Goal: Information Seeking & Learning: Learn about a topic

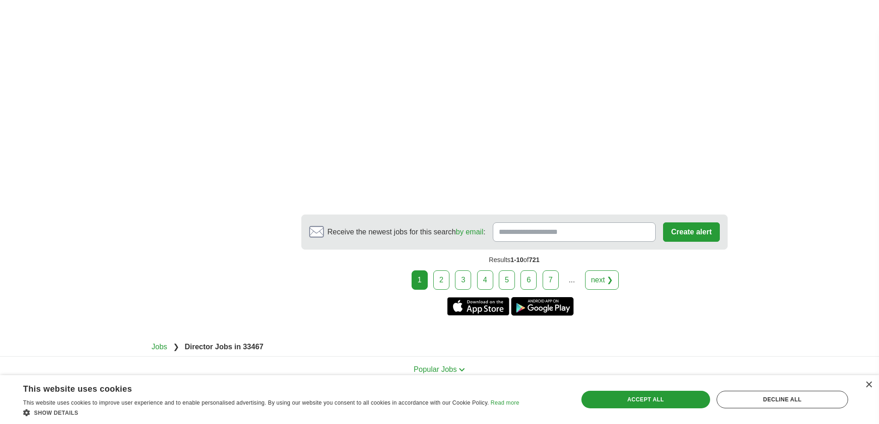
scroll to position [1472, 0]
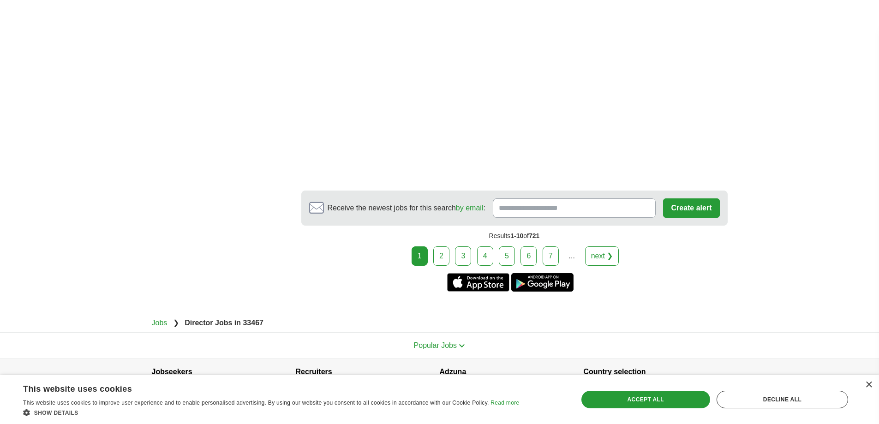
click at [440, 247] on link "2" at bounding box center [441, 256] width 16 height 19
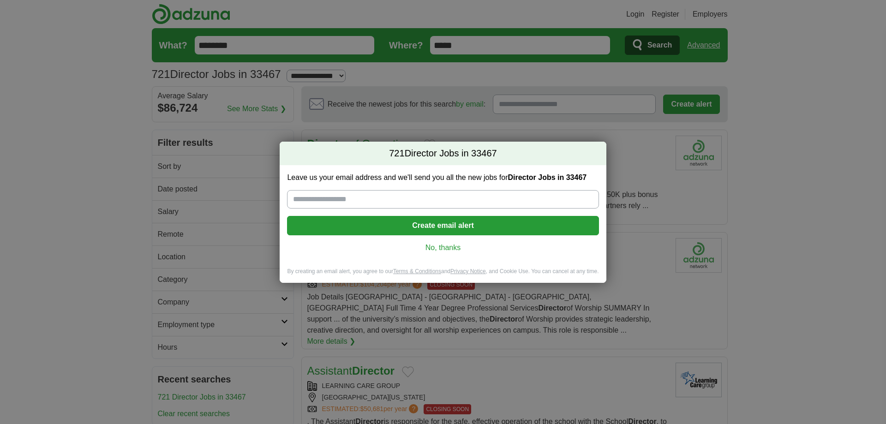
click at [441, 245] on link "No, thanks" at bounding box center [443, 248] width 297 height 10
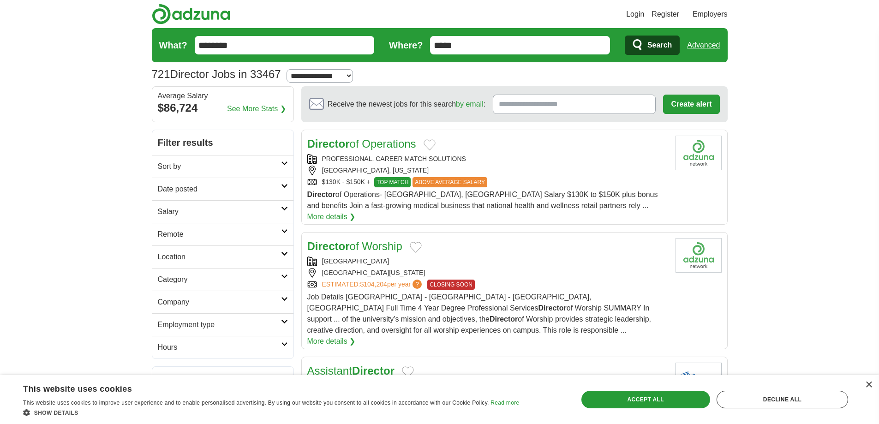
click at [554, 175] on div "[GEOGRAPHIC_DATA], [US_STATE]" at bounding box center [487, 171] width 361 height 10
click at [234, 189] on h2 "Date posted" at bounding box center [219, 189] width 123 height 11
click at [224, 221] on link "Last 3 days" at bounding box center [223, 224] width 130 height 11
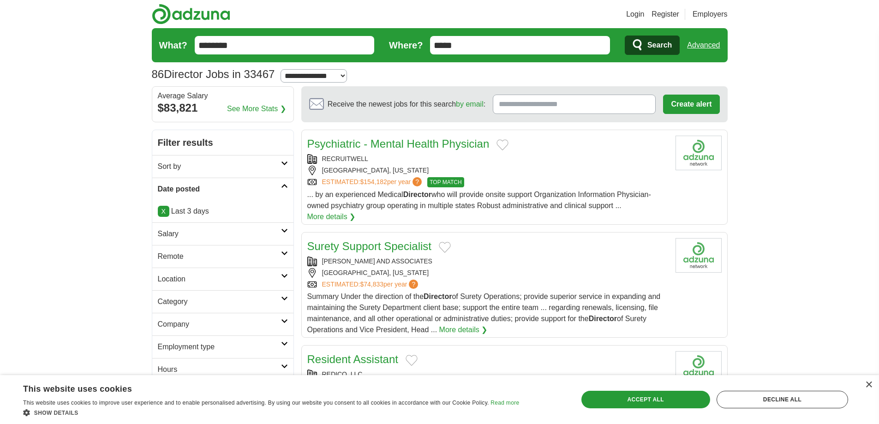
click at [218, 282] on h2 "Location" at bounding box center [219, 279] width 123 height 11
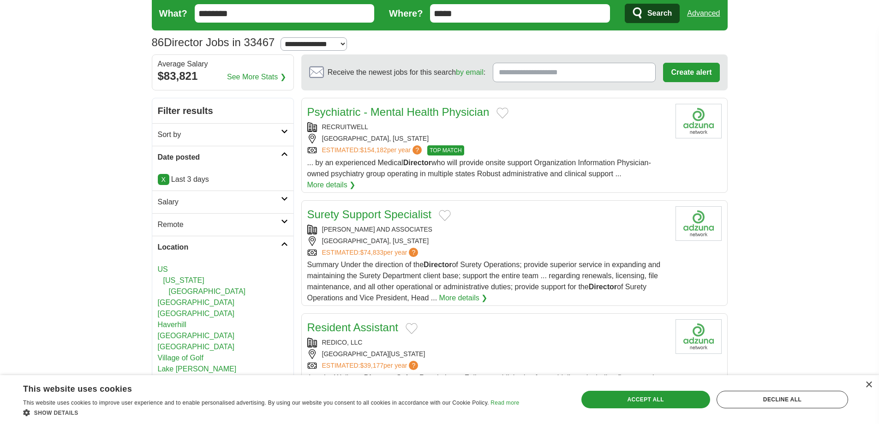
scroll to position [46, 0]
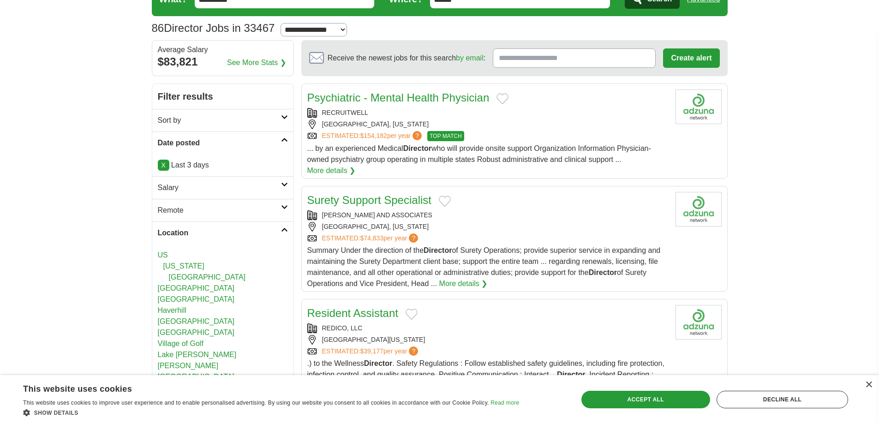
click at [223, 277] on link "[GEOGRAPHIC_DATA]" at bounding box center [207, 277] width 77 height 8
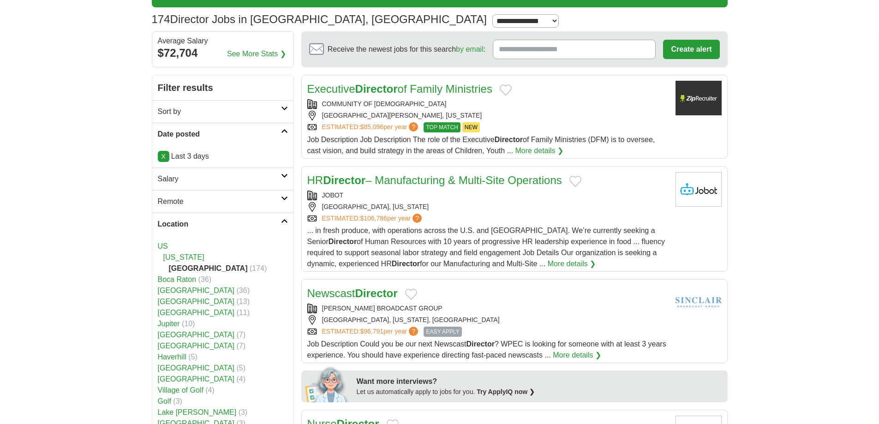
scroll to position [231, 0]
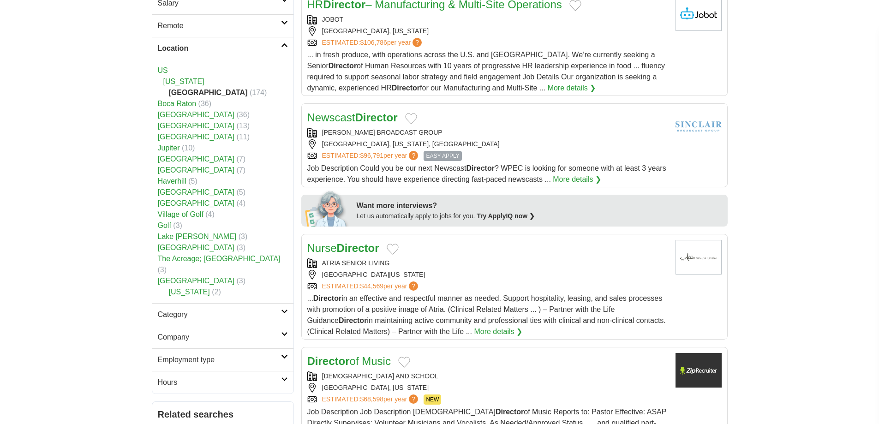
click at [230, 309] on h2 "Category" at bounding box center [219, 314] width 123 height 11
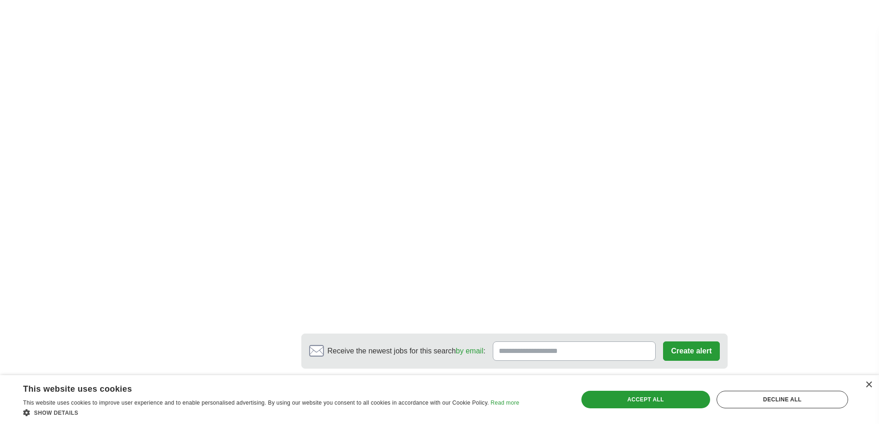
scroll to position [1570, 0]
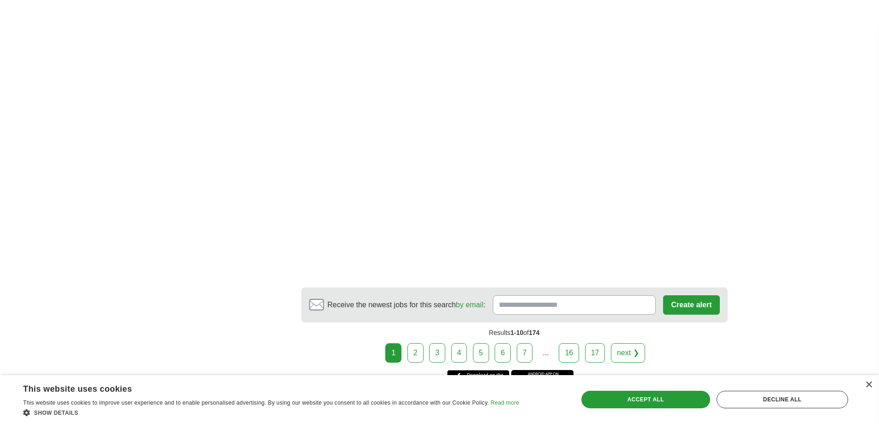
click at [418, 351] on link "2" at bounding box center [416, 352] width 16 height 19
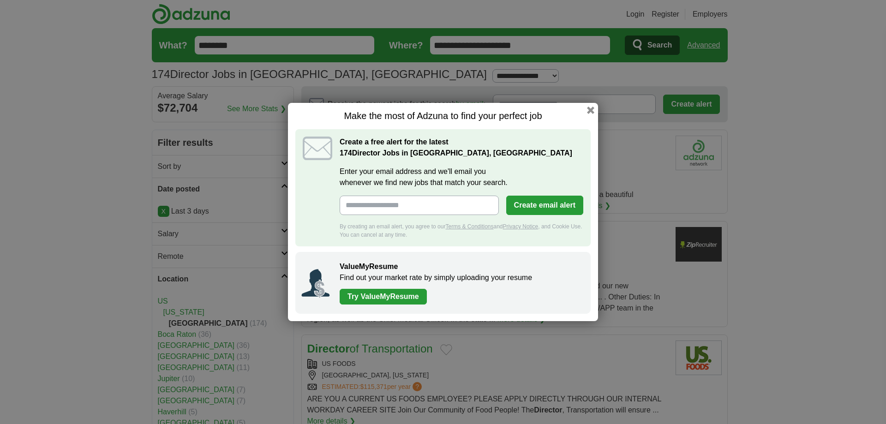
click at [585, 110] on div "Make the most of Adzuna to find your perfect job Create a free alert for the la…" at bounding box center [443, 212] width 310 height 218
click at [593, 110] on button "button" at bounding box center [591, 110] width 10 height 10
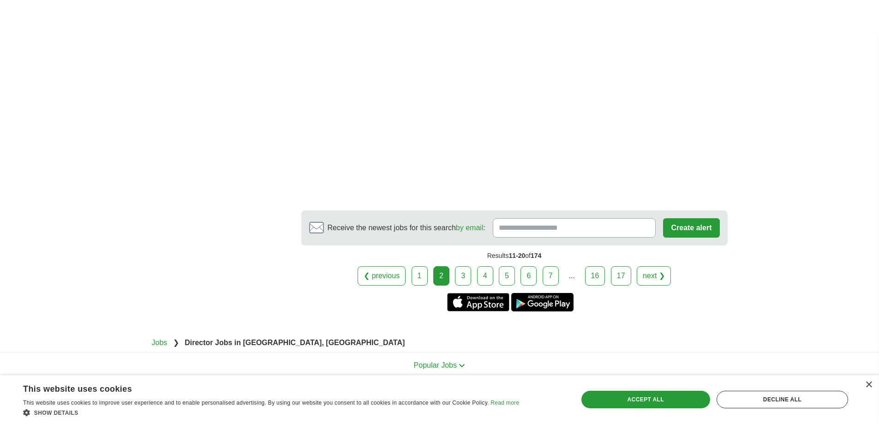
scroll to position [1523, 0]
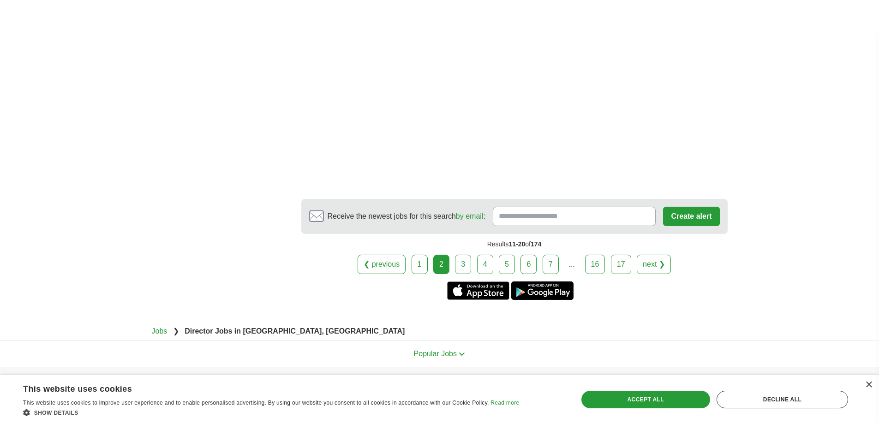
click at [465, 255] on link "3" at bounding box center [463, 264] width 16 height 19
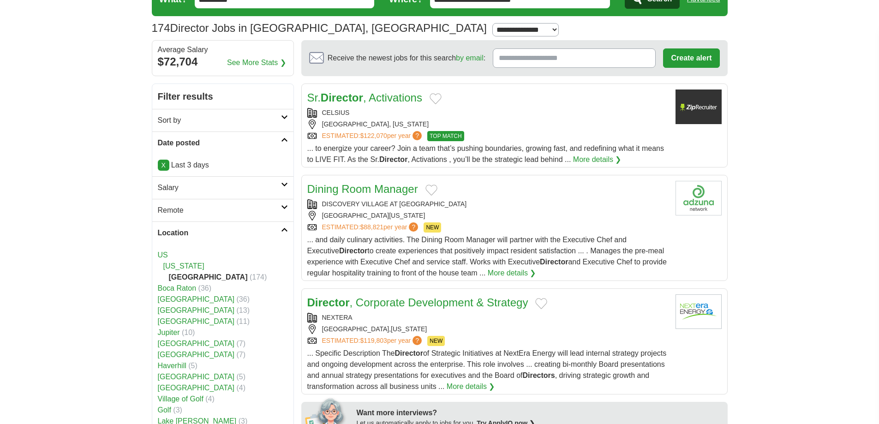
click at [239, 190] on h2 "Salary" at bounding box center [219, 187] width 123 height 11
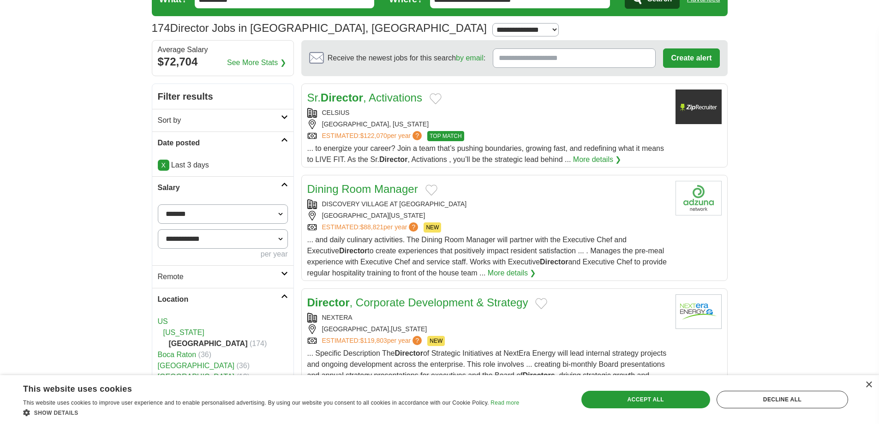
click at [238, 241] on select "**********" at bounding box center [223, 238] width 130 height 19
click at [244, 240] on select "**********" at bounding box center [223, 238] width 130 height 19
click at [240, 213] on select "**********" at bounding box center [223, 214] width 130 height 19
select select "*****"
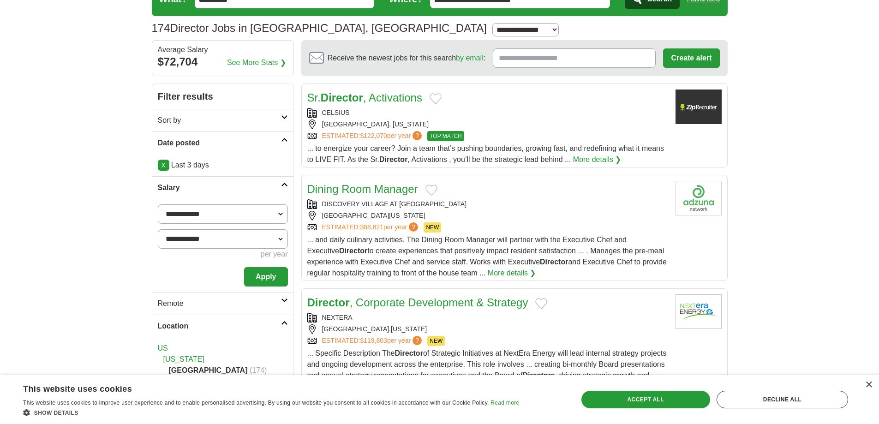
click at [232, 306] on h2 "Remote" at bounding box center [219, 303] width 123 height 11
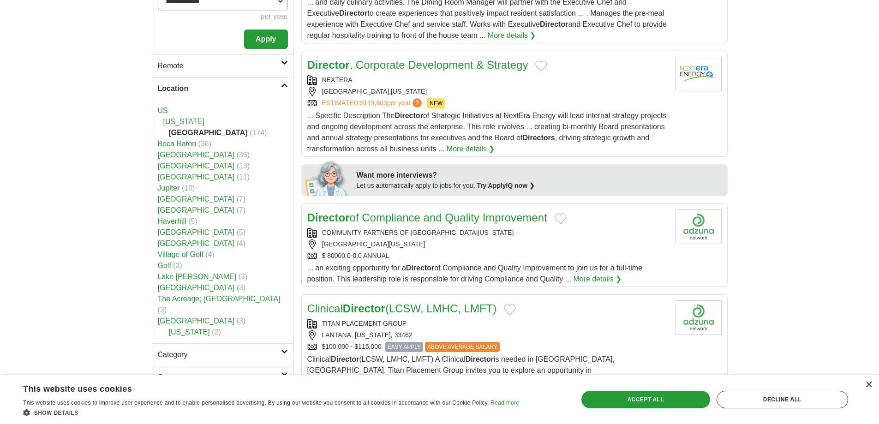
scroll to position [369, 0]
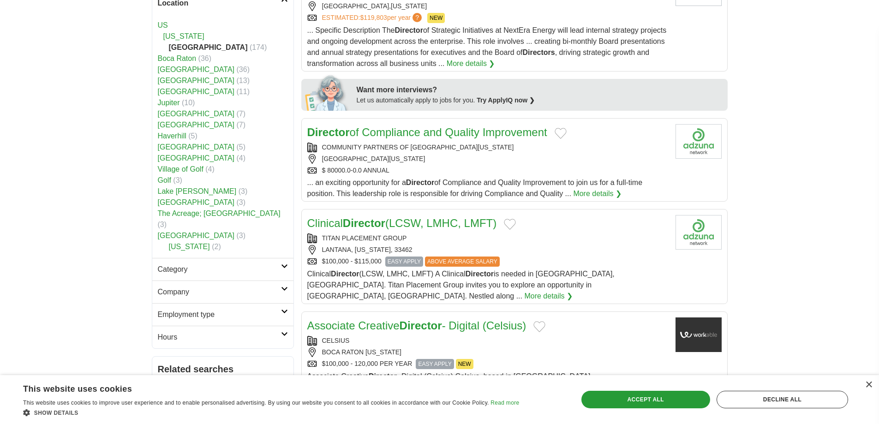
click at [254, 264] on h2 "Category" at bounding box center [219, 269] width 123 height 11
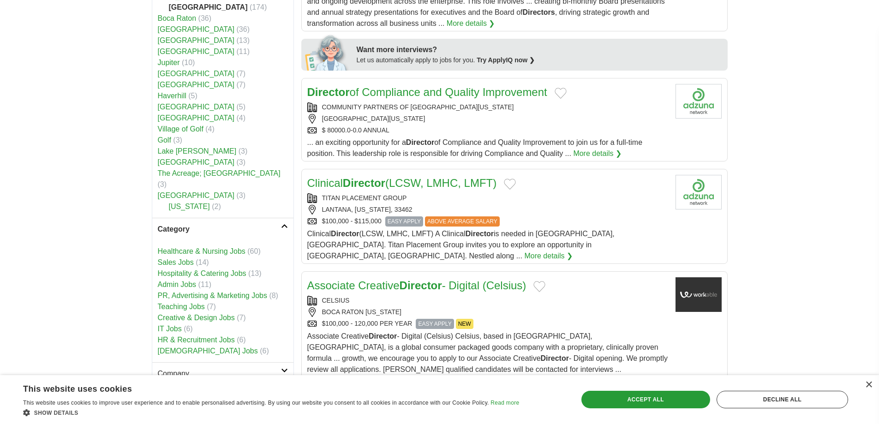
scroll to position [462, 0]
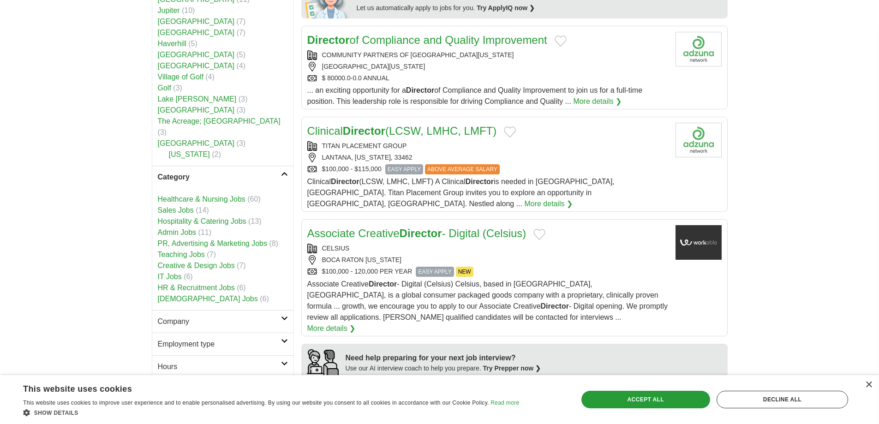
click at [240, 316] on h2 "Company" at bounding box center [219, 321] width 123 height 11
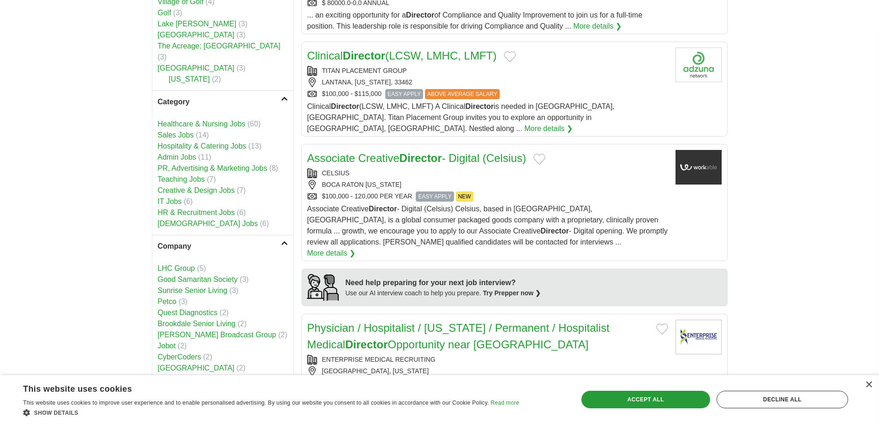
scroll to position [600, 0]
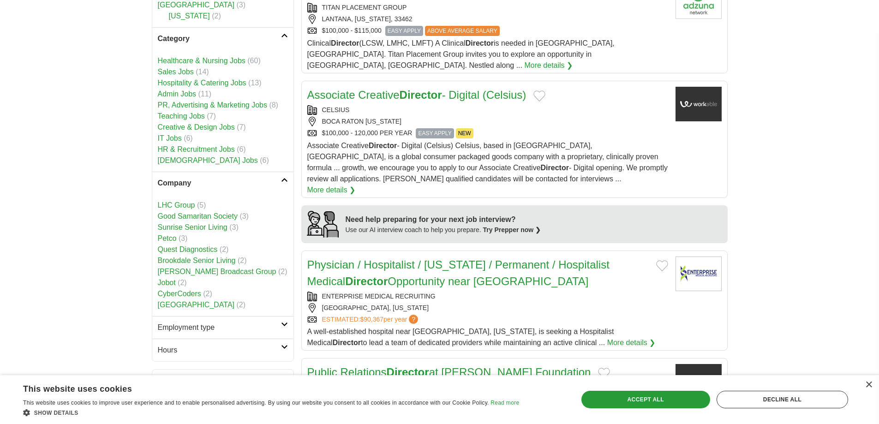
click at [247, 322] on h2 "Employment type" at bounding box center [219, 327] width 123 height 11
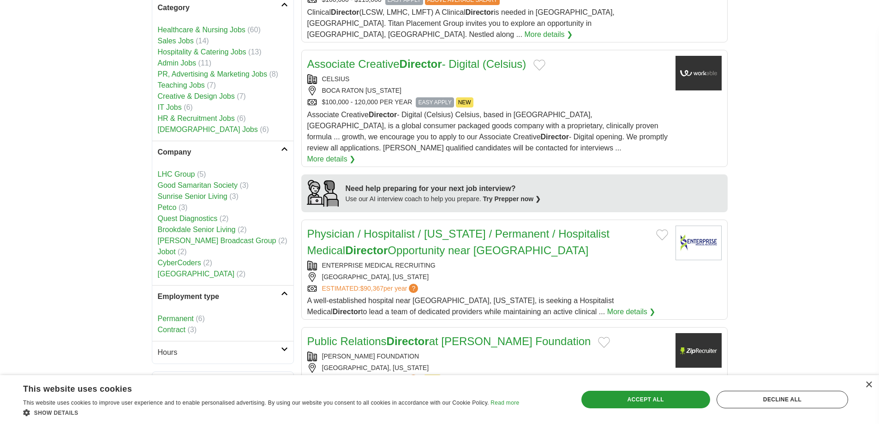
scroll to position [646, 0]
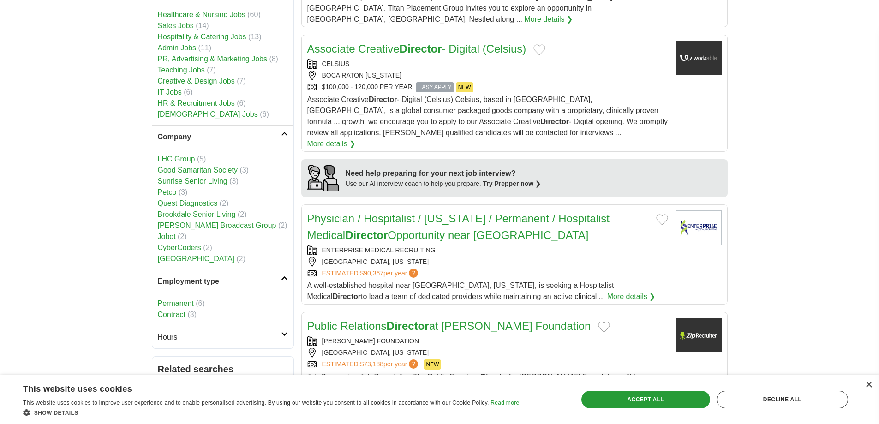
click at [186, 300] on link "Permanent" at bounding box center [176, 304] width 36 height 8
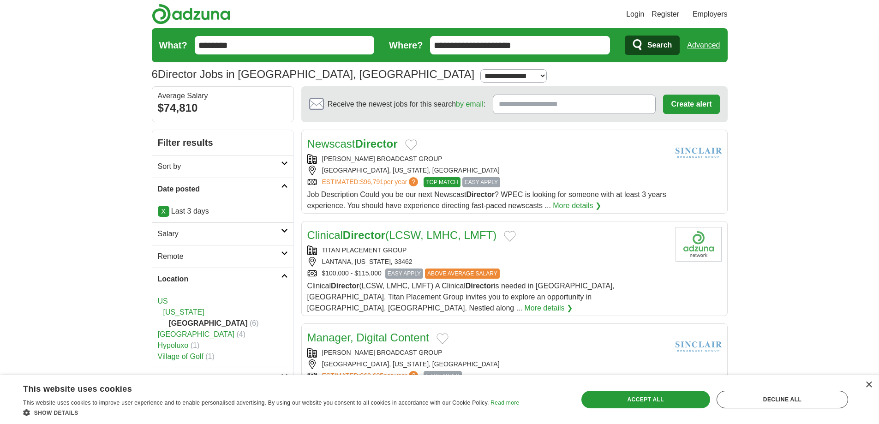
click at [322, 50] on input "********" at bounding box center [285, 45] width 180 height 18
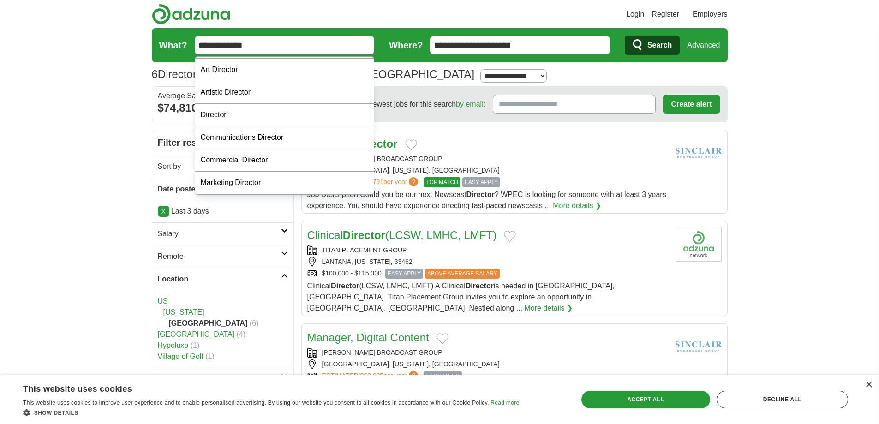
scroll to position [21, 0]
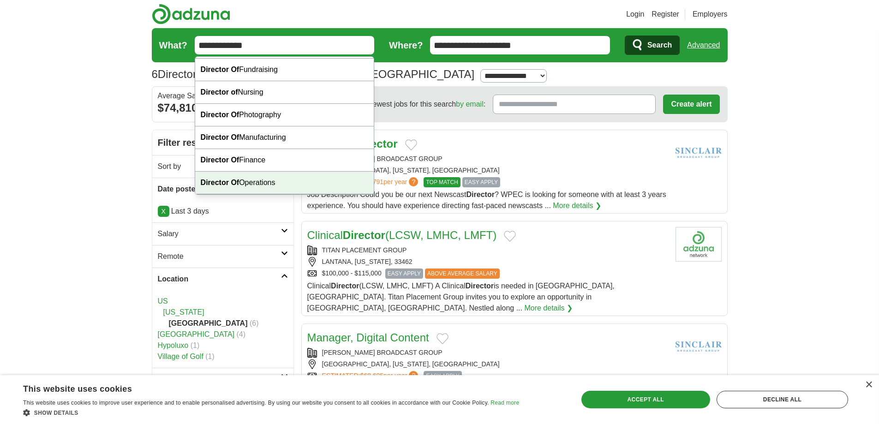
click at [277, 186] on div "Director Of Operations" at bounding box center [284, 183] width 179 height 23
type input "**********"
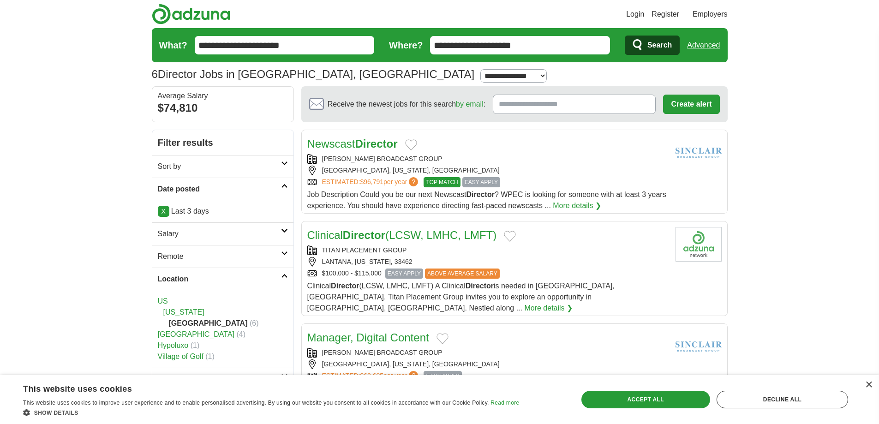
click at [671, 47] on span "Search" at bounding box center [660, 45] width 24 height 18
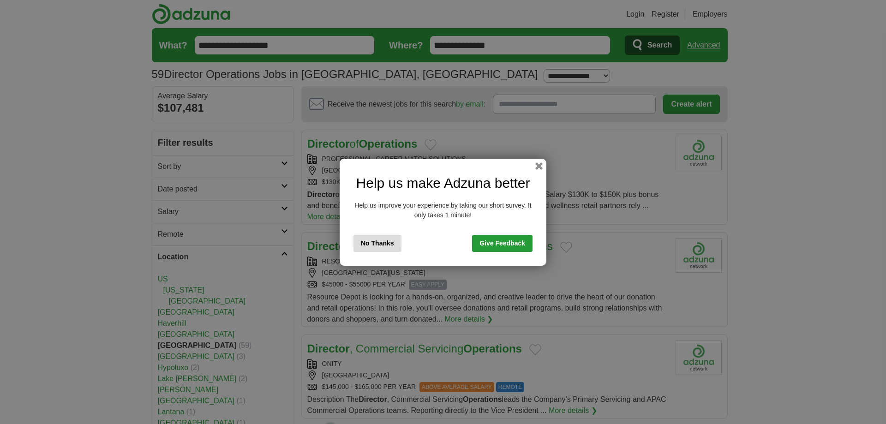
click at [392, 241] on button "No Thanks" at bounding box center [378, 243] width 48 height 17
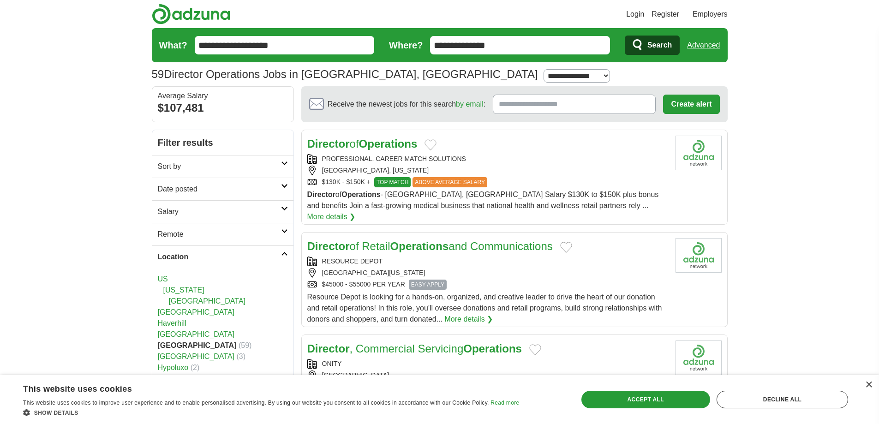
click at [356, 211] on link "More details ❯" at bounding box center [331, 216] width 48 height 11
drag, startPoint x: 471, startPoint y: 157, endPoint x: 319, endPoint y: 154, distance: 151.9
click at [319, 154] on div "Director of Operations PROFESSIONAL. CAREER MATCH SOLUTIONS WEST PALM BEACH, FL…" at bounding box center [487, 179] width 361 height 87
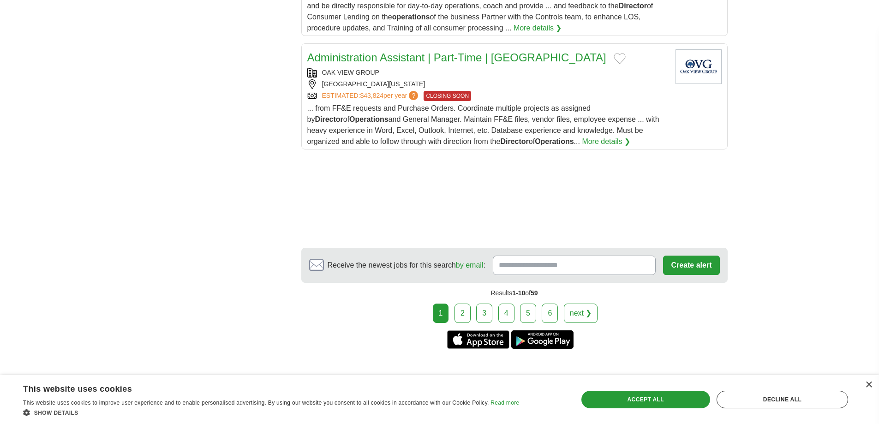
scroll to position [1200, 0]
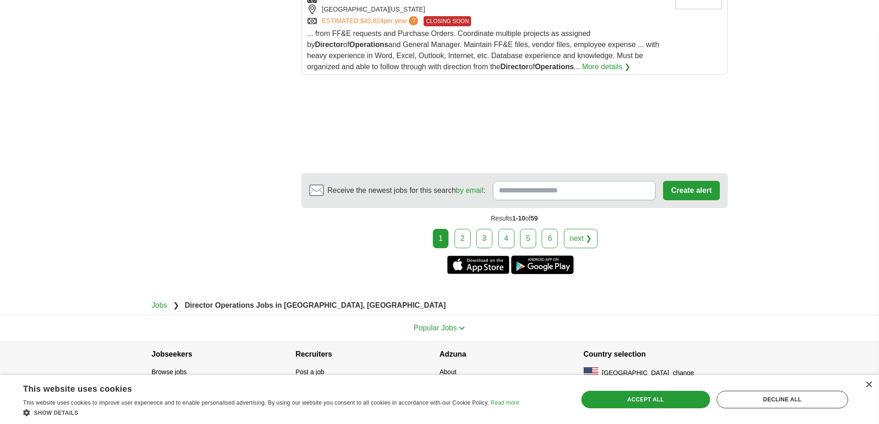
click at [472, 238] on div "1 2 3 4 5 6 next ❯" at bounding box center [514, 238] width 427 height 19
click at [466, 246] on link "2" at bounding box center [463, 238] width 16 height 19
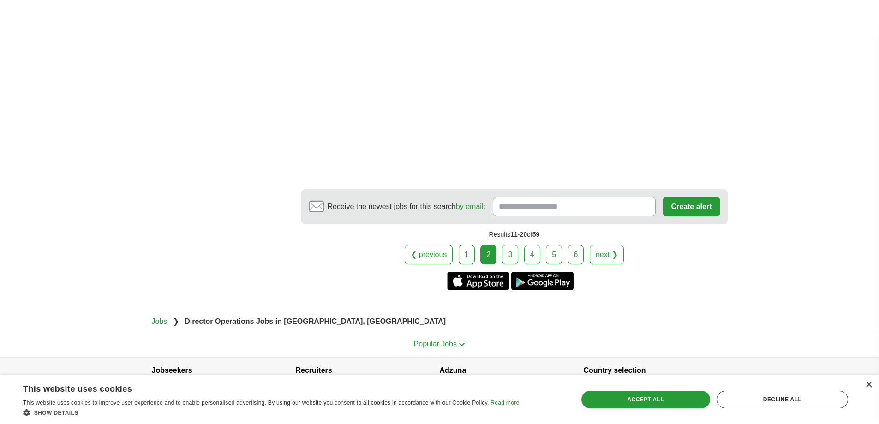
scroll to position [1584, 0]
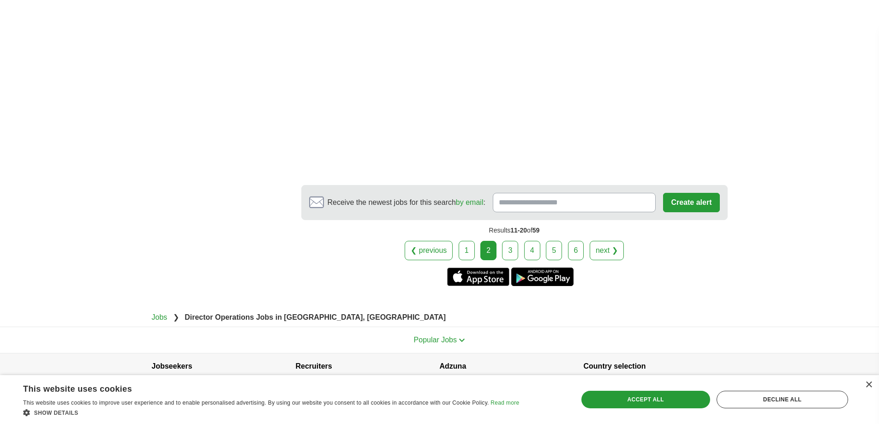
click at [513, 241] on link "3" at bounding box center [510, 250] width 16 height 19
